Goal: Navigation & Orientation: Find specific page/section

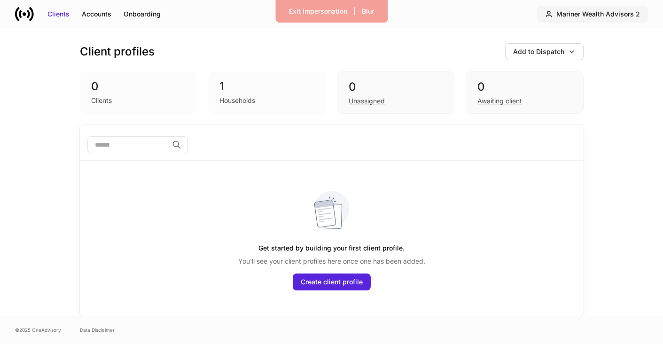
click at [621, 14] on div "Mariner Wealth Advisors 2" at bounding box center [598, 13] width 84 height 9
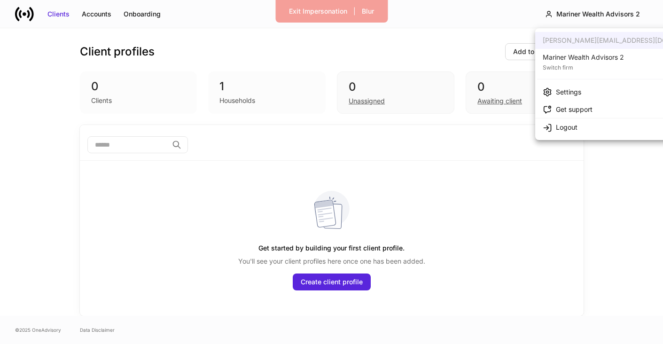
click at [595, 58] on div "Mariner Wealth Advisors 2" at bounding box center [583, 57] width 81 height 9
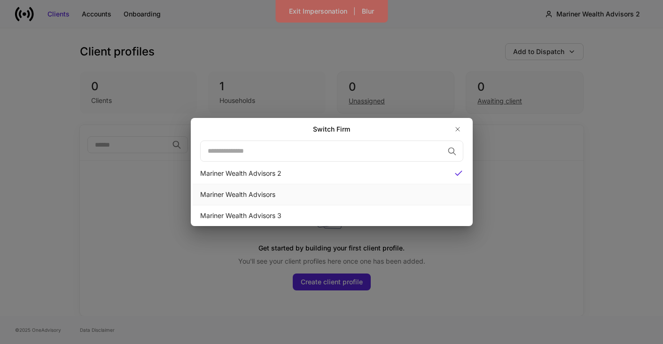
click at [258, 201] on div "Mariner Wealth Advisors" at bounding box center [332, 194] width 278 height 21
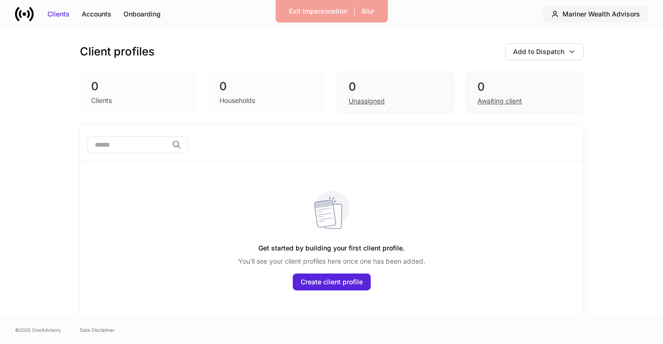
click at [598, 22] on button "Mariner Wealth Advisors" at bounding box center [595, 14] width 105 height 17
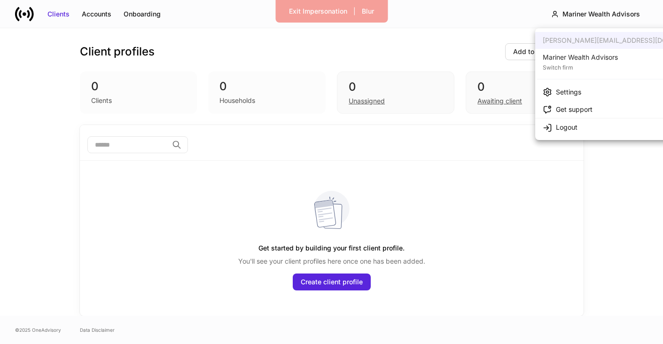
click at [486, 25] on div at bounding box center [331, 172] width 663 height 344
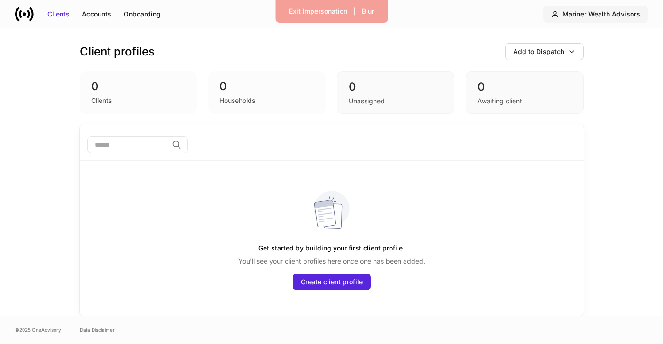
click at [601, 19] on button "Mariner Wealth Advisors" at bounding box center [595, 14] width 105 height 17
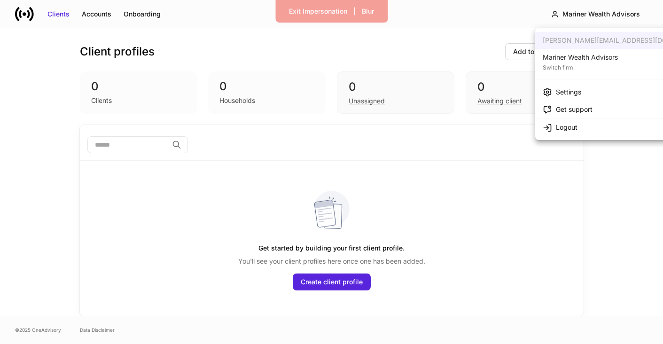
click at [584, 62] on div "Mariner Wealth Advisors" at bounding box center [580, 57] width 75 height 9
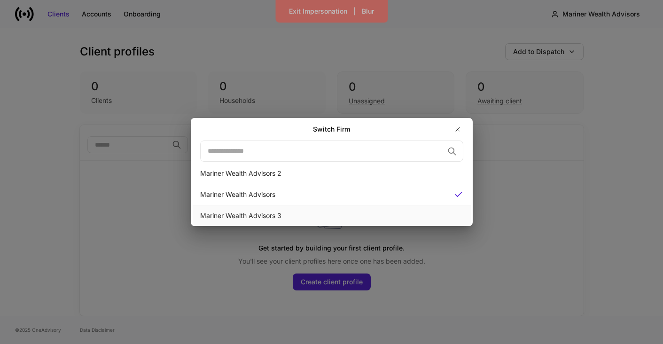
click at [282, 216] on div "Mariner Wealth Advisors 3" at bounding box center [331, 215] width 263 height 9
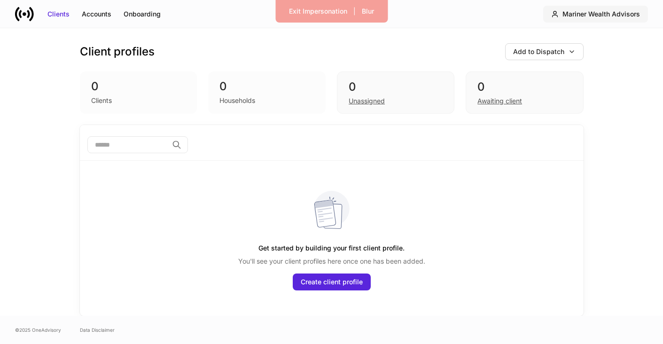
click at [596, 12] on div "Mariner Wealth Advisors" at bounding box center [601, 13] width 78 height 9
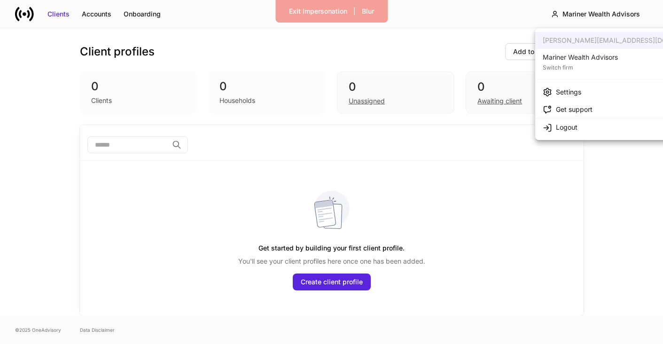
click at [580, 56] on div "Mariner Wealth Advisors" at bounding box center [580, 57] width 75 height 9
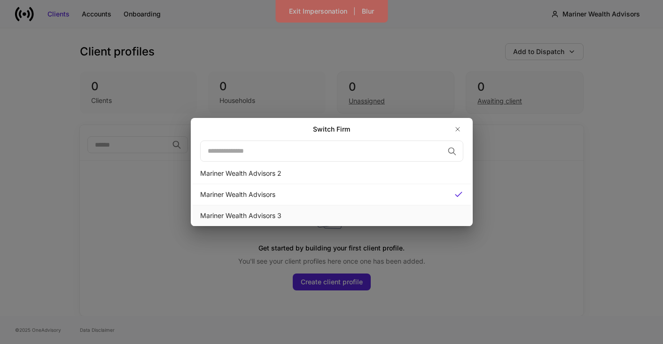
click at [275, 218] on div "Mariner Wealth Advisors 3" at bounding box center [331, 215] width 263 height 9
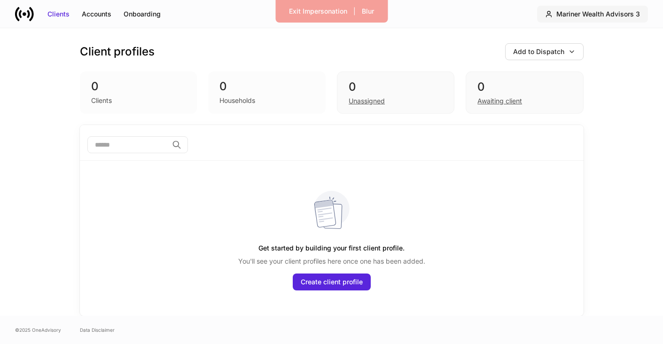
click at [618, 13] on div "Mariner Wealth Advisors 3" at bounding box center [598, 13] width 84 height 9
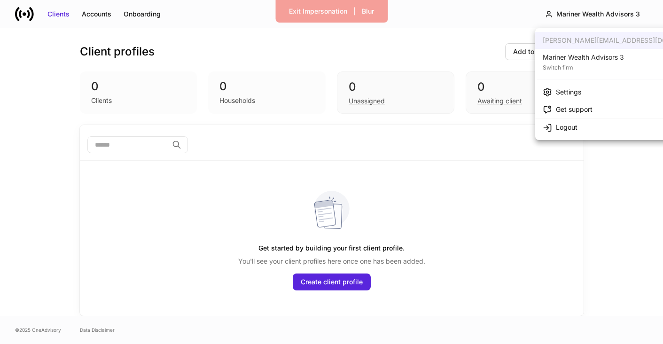
click at [573, 58] on div "Mariner Wealth Advisors 3" at bounding box center [583, 57] width 81 height 9
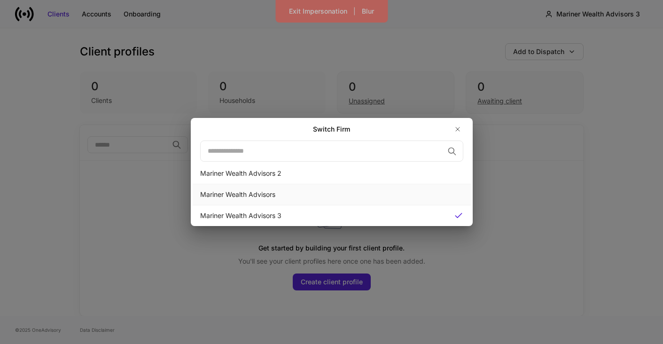
click at [285, 196] on div "Mariner Wealth Advisors" at bounding box center [331, 194] width 263 height 9
